Goal: Task Accomplishment & Management: Manage account settings

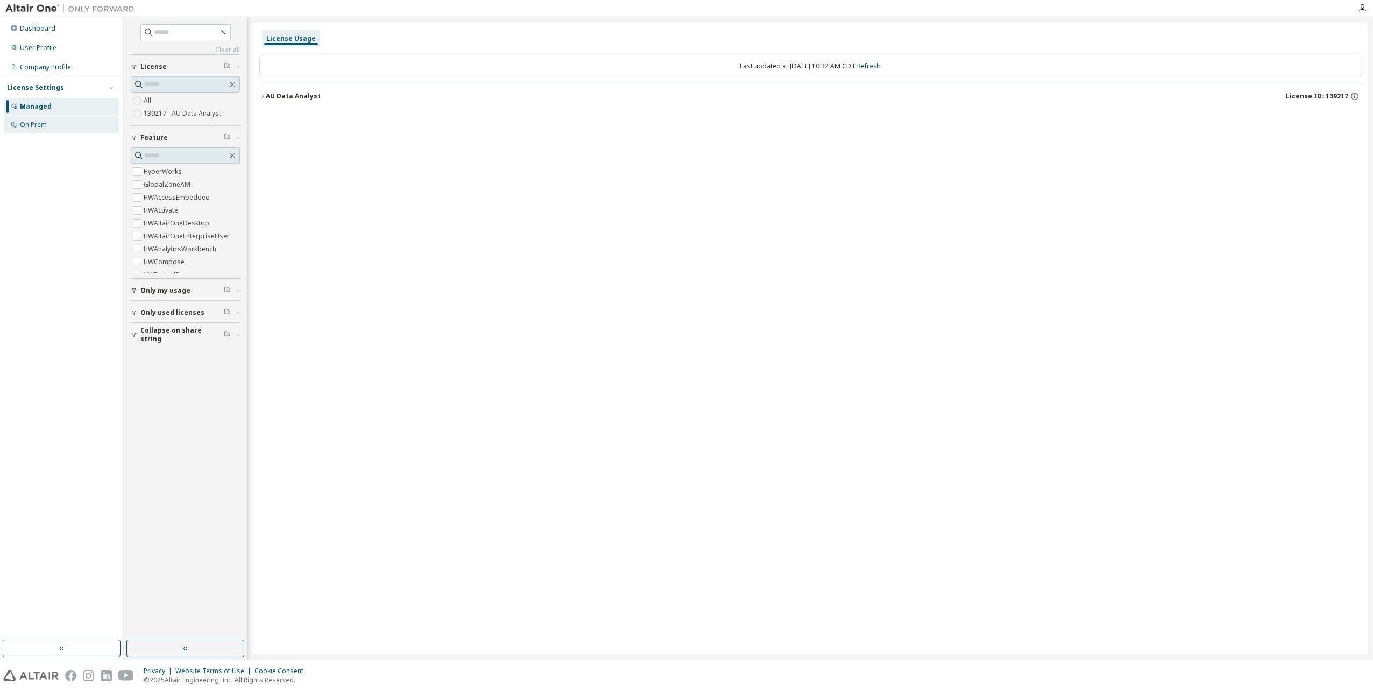
click at [39, 122] on div "On Prem" at bounding box center [33, 125] width 27 height 9
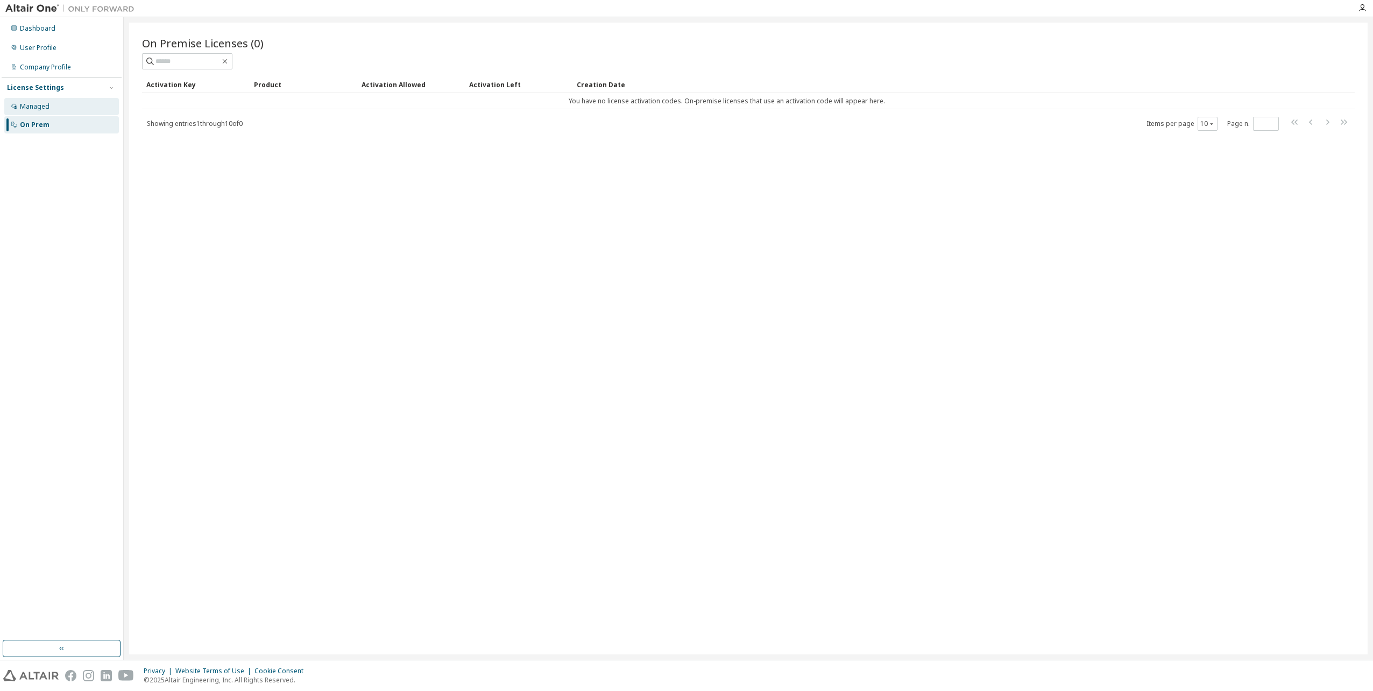
click at [39, 107] on div "Managed" at bounding box center [35, 106] width 30 height 9
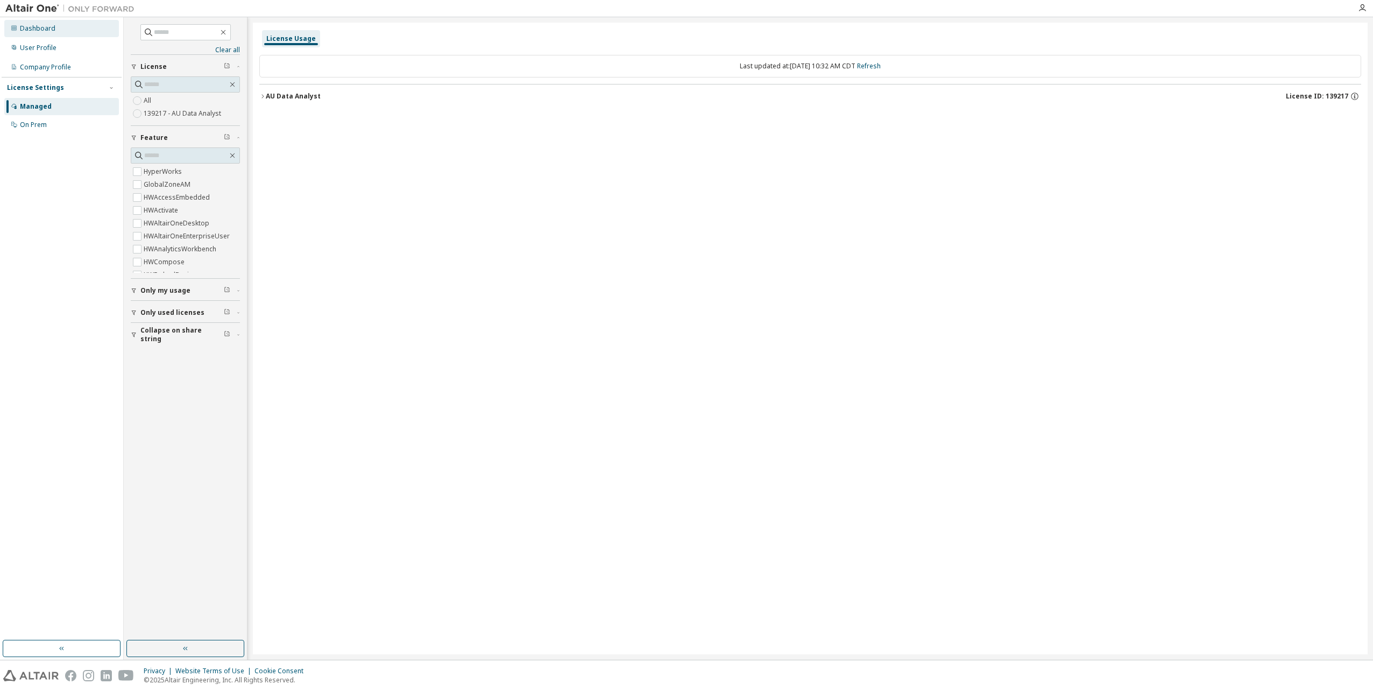
click at [40, 33] on div "Dashboard" at bounding box center [61, 28] width 115 height 17
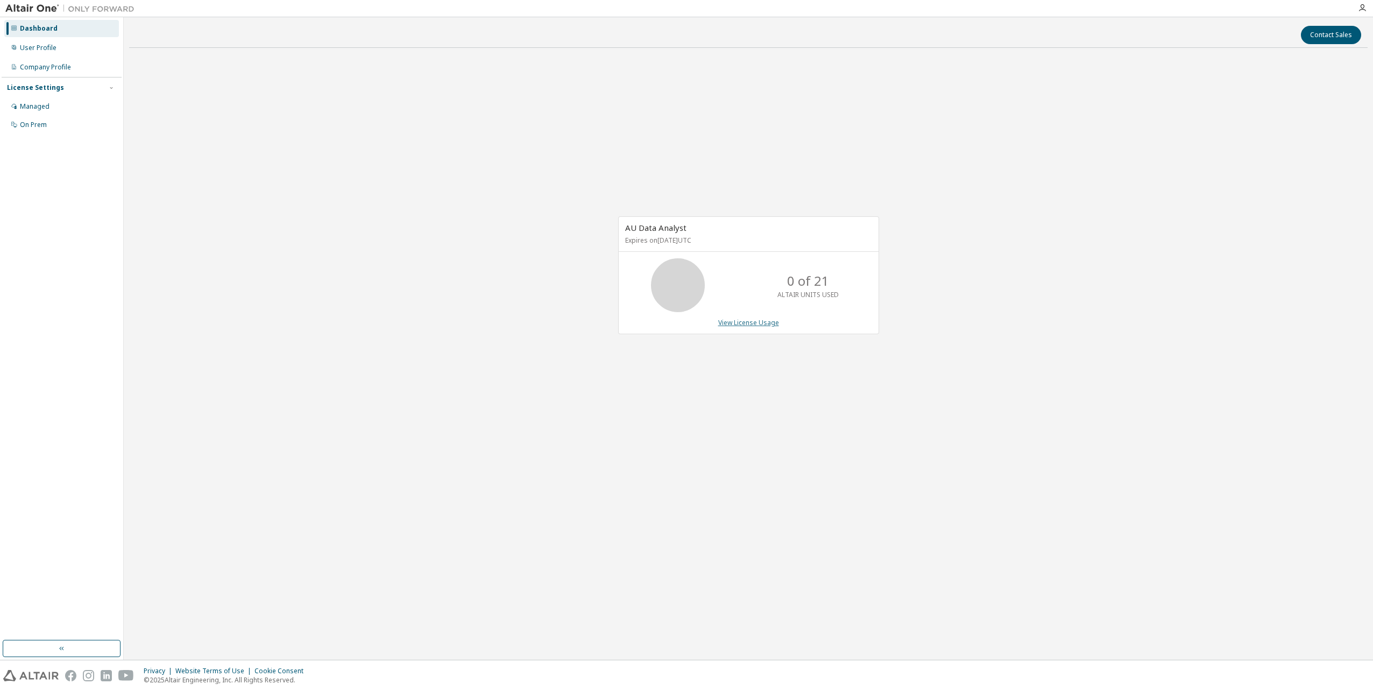
click at [761, 322] on link "View License Usage" at bounding box center [748, 322] width 61 height 9
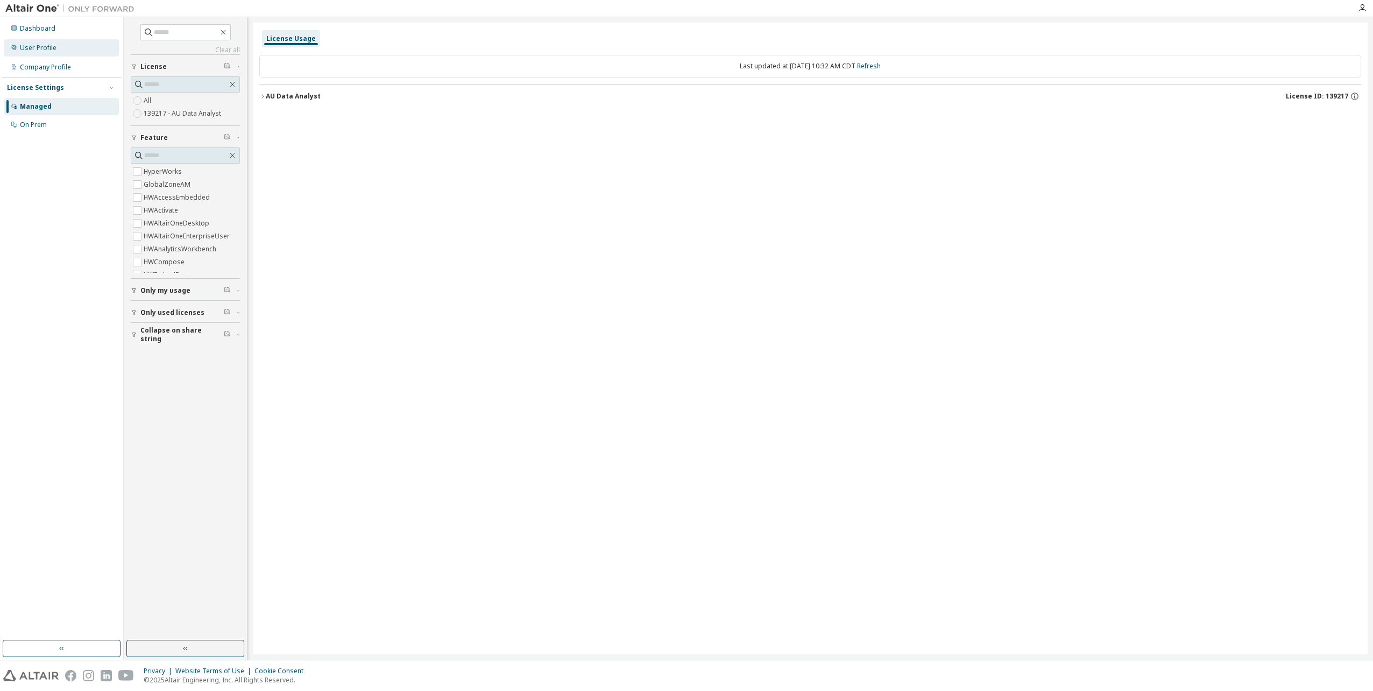
click at [30, 50] on div "User Profile" at bounding box center [38, 48] width 37 height 9
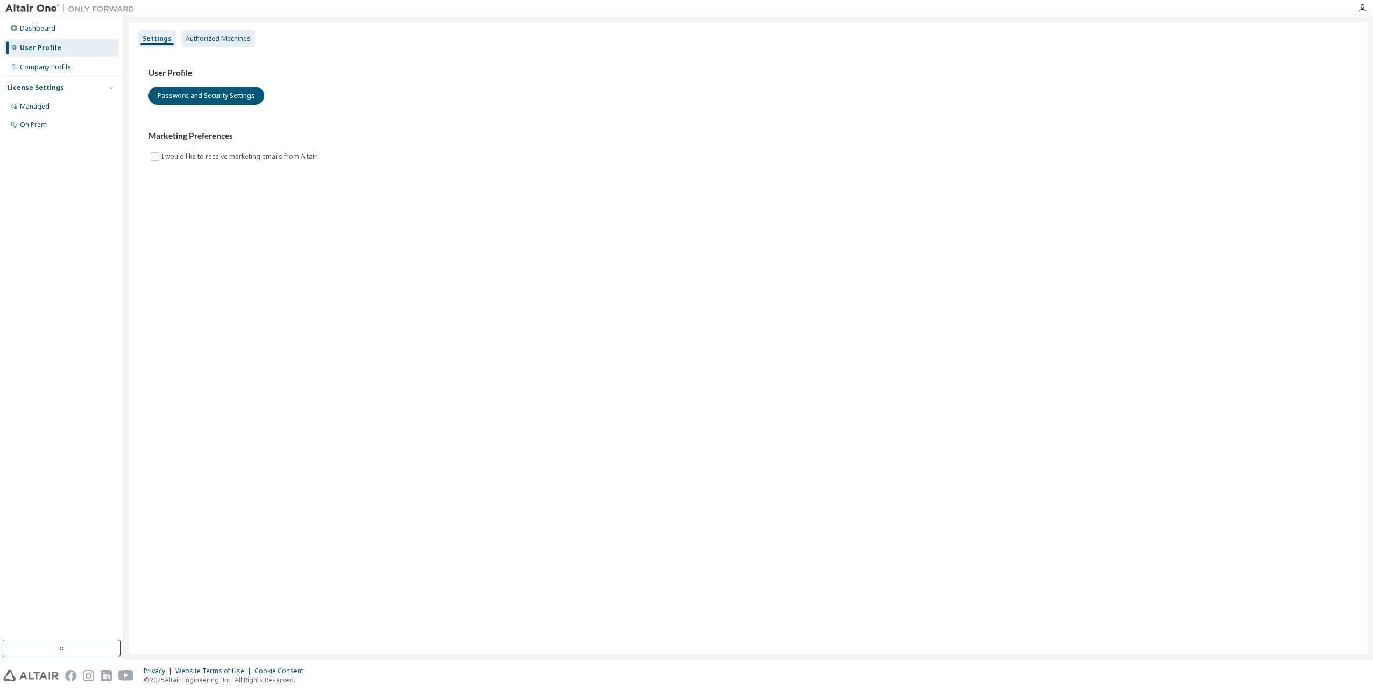
click at [214, 39] on div "Authorized Machines" at bounding box center [218, 38] width 65 height 9
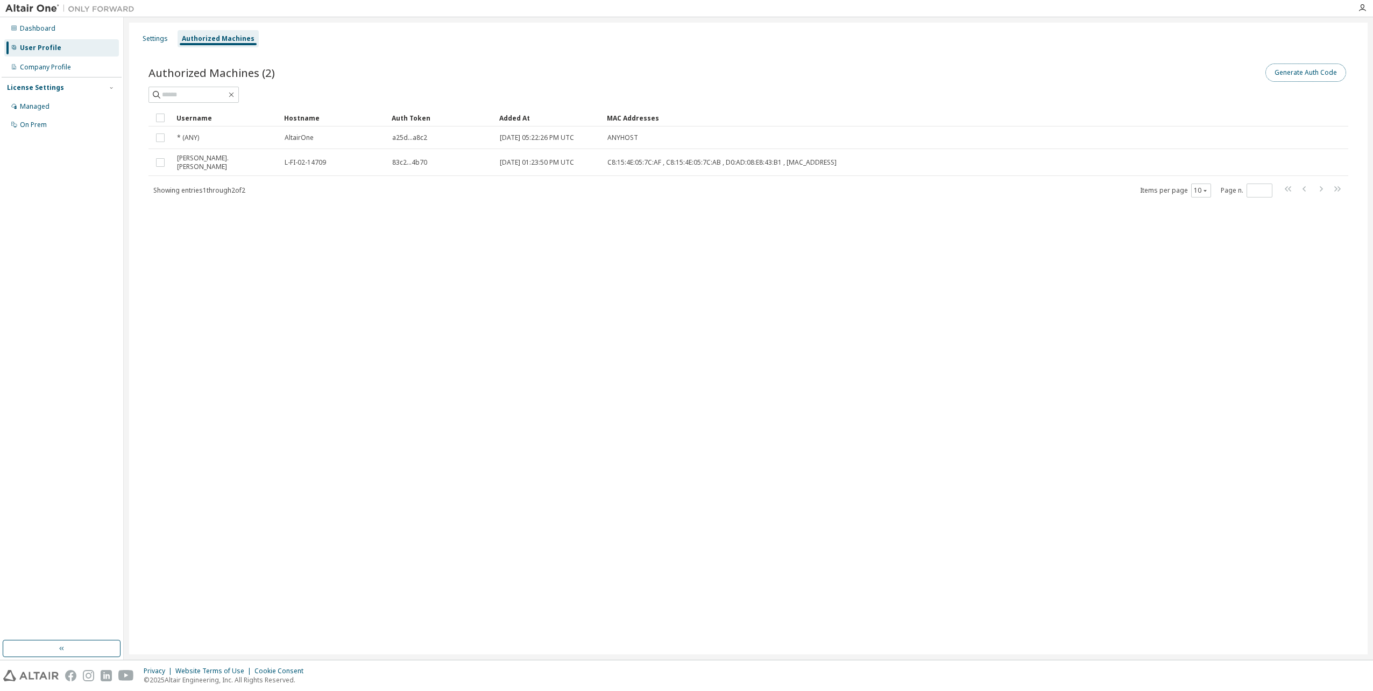
click at [1307, 70] on button "Generate Auth Code" at bounding box center [1305, 72] width 81 height 18
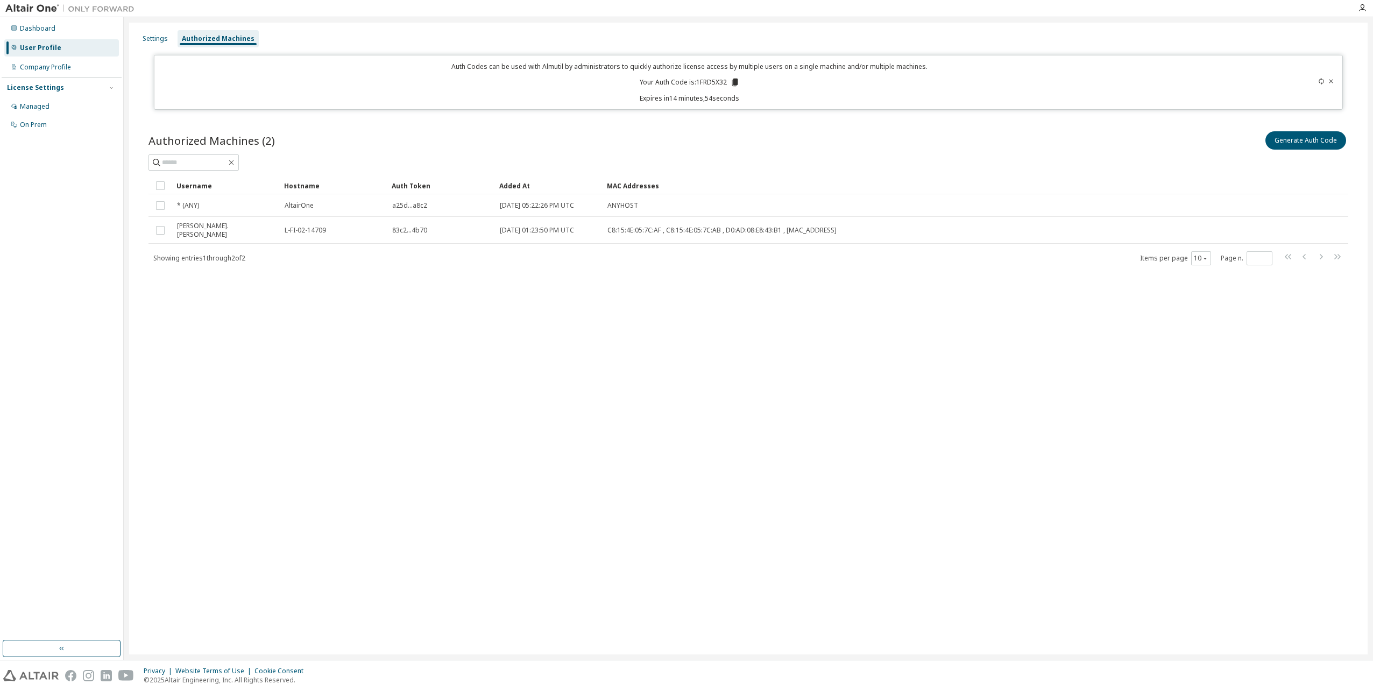
click at [736, 79] on icon at bounding box center [735, 83] width 6 height 8
click at [770, 435] on div "Settings Authorized Machines Auth Codes can be used with Almutil by administrat…" at bounding box center [748, 339] width 1238 height 632
click at [734, 83] on icon at bounding box center [735, 83] width 6 height 8
click at [733, 81] on icon at bounding box center [735, 82] width 10 height 10
click at [53, 68] on div "Company Profile" at bounding box center [45, 67] width 51 height 9
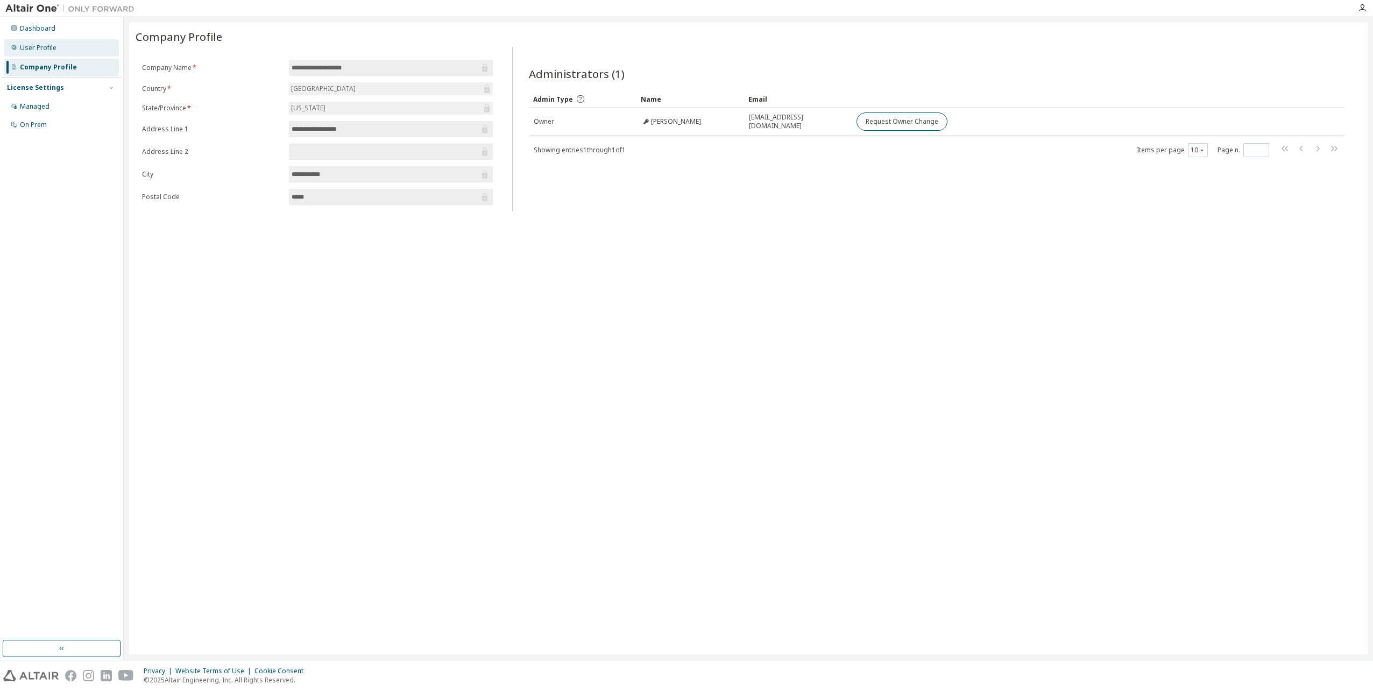
click at [45, 52] on div "User Profile" at bounding box center [61, 47] width 115 height 17
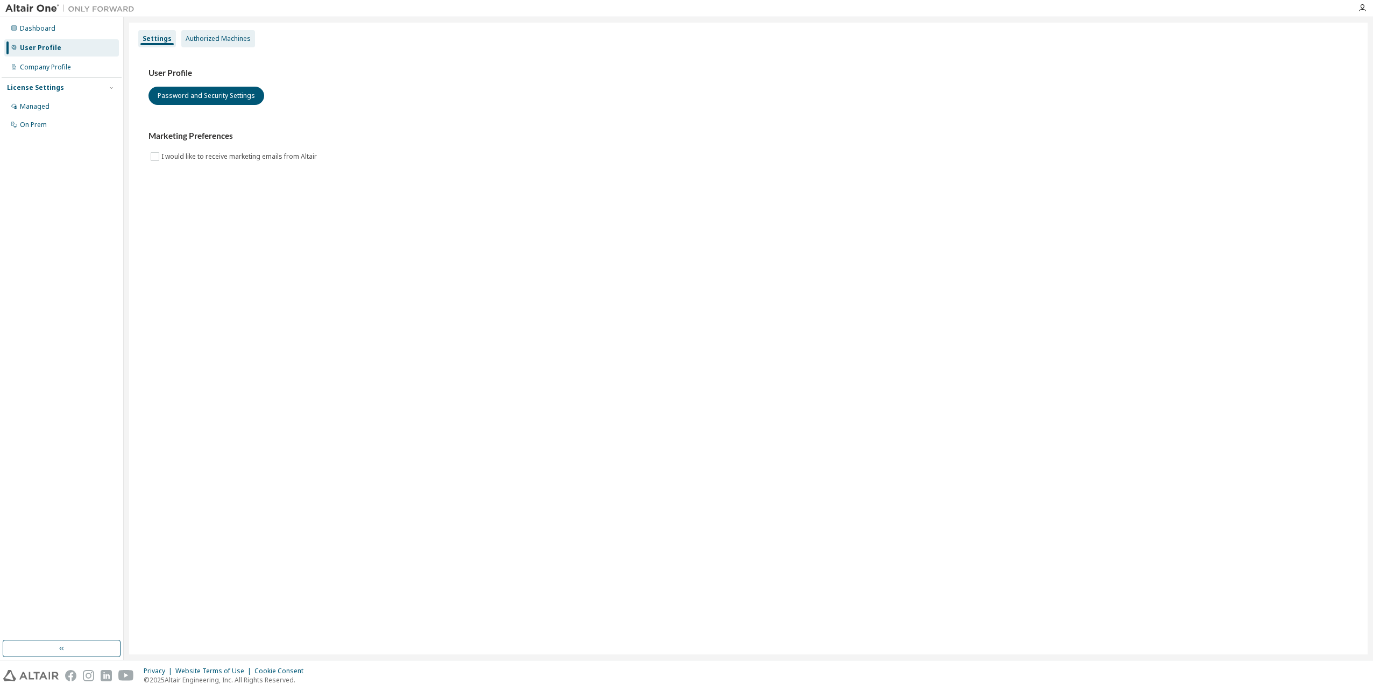
click at [202, 40] on div "Authorized Machines" at bounding box center [218, 38] width 65 height 9
